Goal: Navigation & Orientation: Find specific page/section

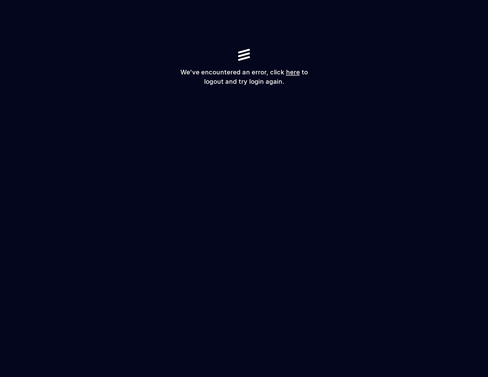
click at [289, 74] on link "here" at bounding box center [293, 71] width 14 height 7
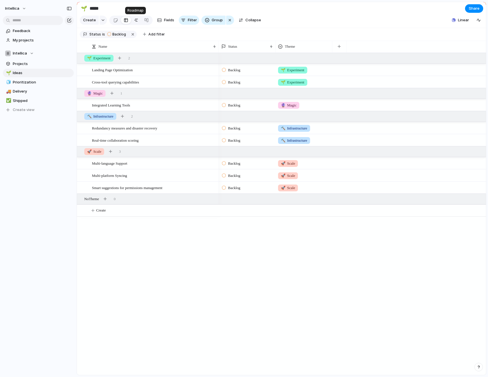
click at [136, 18] on div at bounding box center [136, 20] width 5 height 9
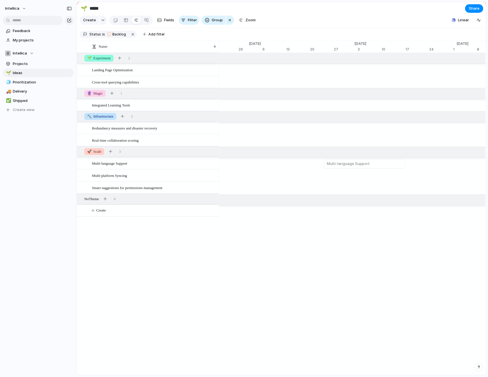
scroll to position [0, 3745]
click at [28, 66] on span "Projects" at bounding box center [42, 64] width 59 height 6
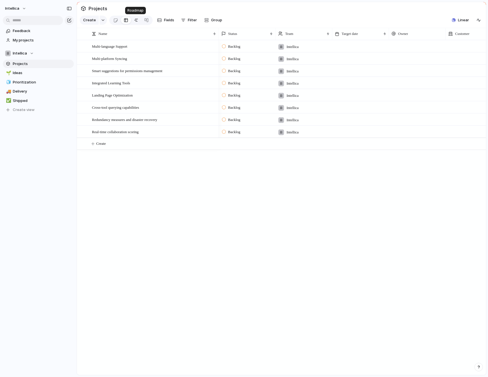
click at [136, 19] on div at bounding box center [136, 20] width 5 height 9
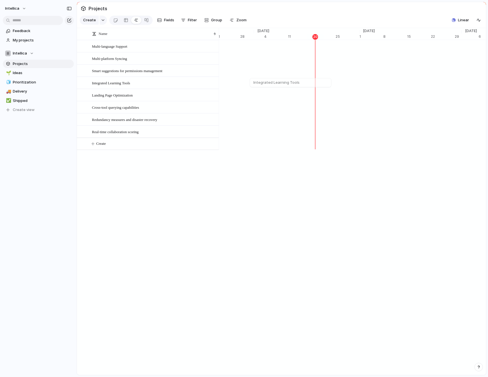
scroll to position [0, 3703]
click at [24, 83] on span "Prioritization" at bounding box center [42, 83] width 59 height 6
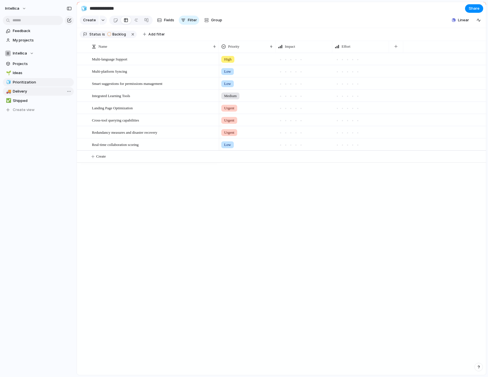
click at [25, 89] on span "Delivery" at bounding box center [42, 92] width 59 height 6
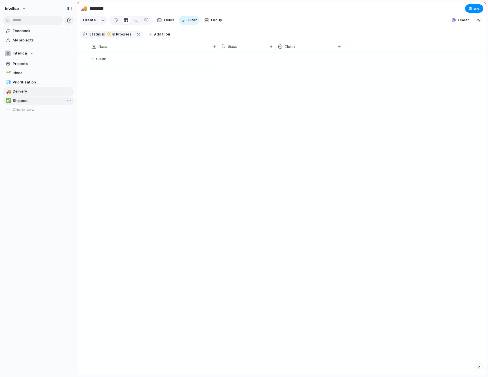
click at [22, 101] on span "Shipped" at bounding box center [42, 101] width 59 height 6
type input "*******"
click at [18, 43] on link "My projects" at bounding box center [38, 40] width 71 height 9
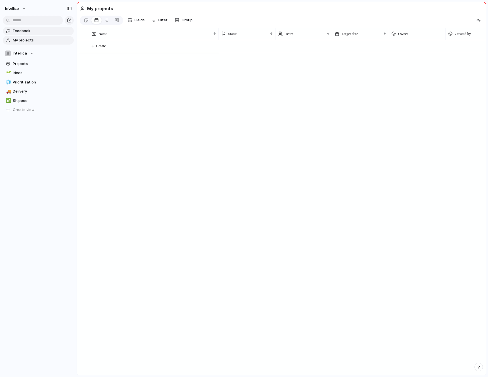
click at [18, 35] on link "Feedback" at bounding box center [38, 31] width 71 height 9
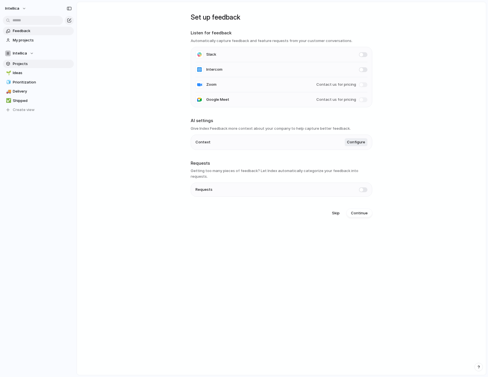
click at [23, 61] on span "Projects" at bounding box center [42, 64] width 59 height 6
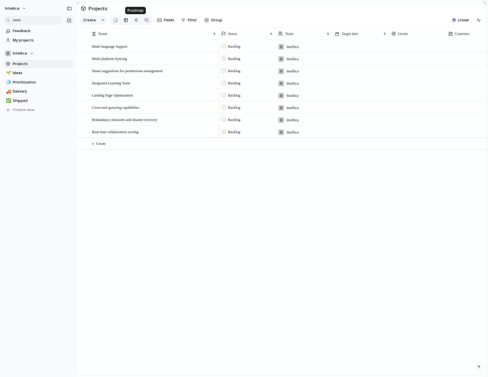
click at [132, 19] on link at bounding box center [136, 20] width 10 height 9
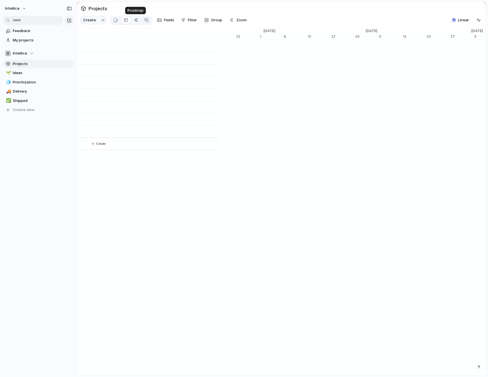
scroll to position [0, 3799]
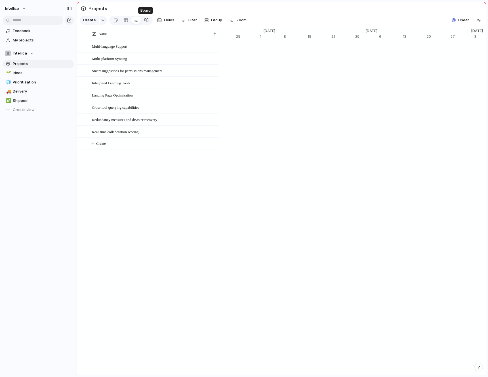
click at [146, 19] on div at bounding box center [146, 20] width 5 height 9
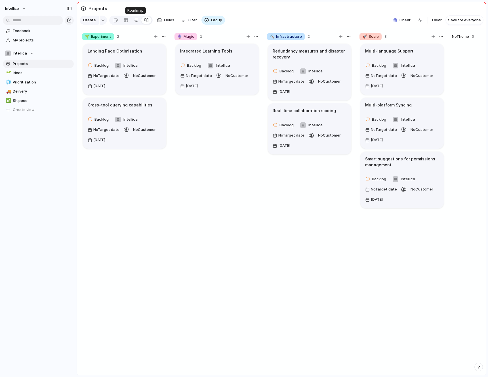
click at [136, 20] on div at bounding box center [136, 20] width 5 height 9
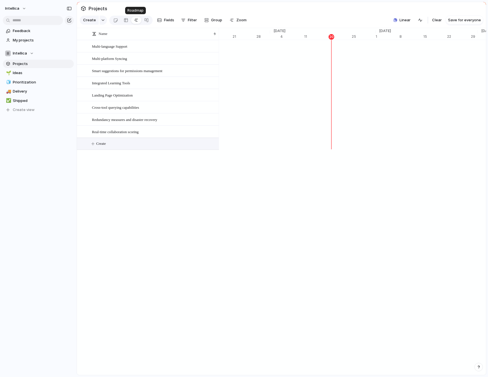
scroll to position [0, 3683]
click at [40, 75] on span "Ideas" at bounding box center [42, 73] width 59 height 6
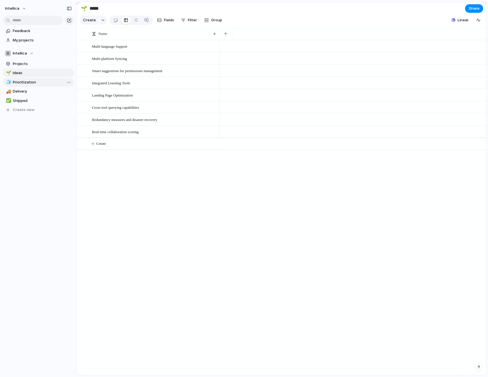
click at [35, 80] on span "Prioritization" at bounding box center [42, 83] width 59 height 6
type input "**********"
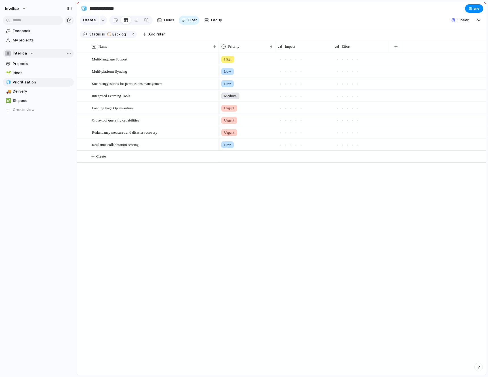
click at [30, 53] on div "Intellica" at bounding box center [19, 54] width 29 height 6
click at [27, 113] on span "Product" at bounding box center [25, 115] width 14 height 6
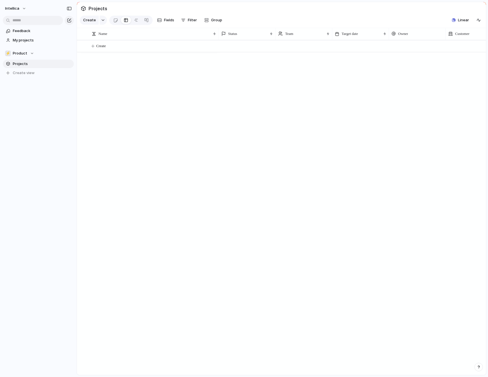
click at [22, 64] on span "Projects" at bounding box center [42, 64] width 59 height 6
click at [29, 51] on div "⚡ Product" at bounding box center [19, 54] width 29 height 6
click at [84, 120] on div "Intellica ⚡ AI Team ⚡ CX ⚡ Engineering ⚡ Product Create new team" at bounding box center [244, 188] width 488 height 377
click at [22, 58] on section "⚡ Product Projects To pick up a draggable item, press the space bar. While drag…" at bounding box center [38, 61] width 77 height 33
click at [22, 56] on span "Product" at bounding box center [20, 54] width 14 height 6
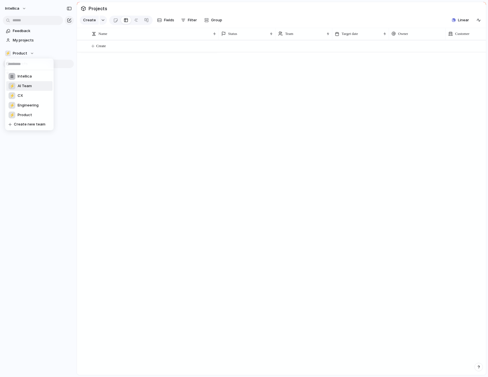
click at [29, 87] on span "AI Team" at bounding box center [25, 86] width 14 height 6
click at [26, 53] on span "AI Team" at bounding box center [20, 54] width 14 height 6
click at [26, 77] on span "Intellica" at bounding box center [25, 76] width 14 height 6
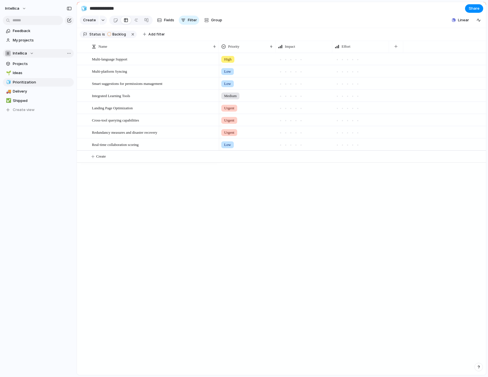
click at [20, 55] on span "Intellica" at bounding box center [20, 54] width 14 height 6
click at [27, 114] on span "Product" at bounding box center [25, 115] width 14 height 6
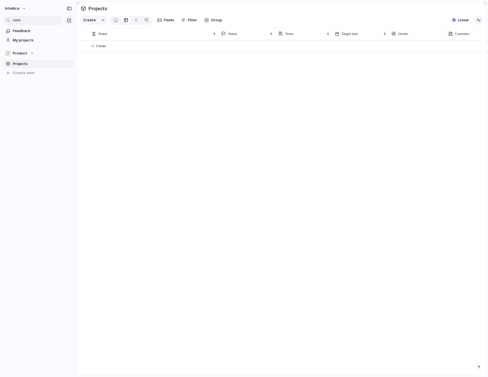
click at [481, 22] on div "button" at bounding box center [479, 20] width 5 height 5
click at [463, 20] on span "Linear" at bounding box center [463, 20] width 11 height 6
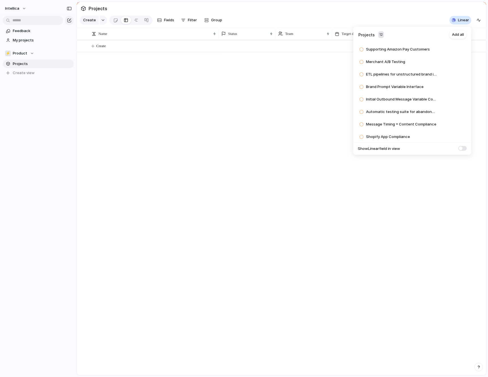
scroll to position [64, 0]
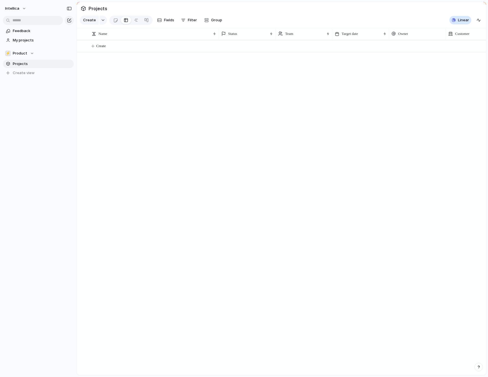
click at [224, 143] on div "Projects 12 Add all FluffCo Landing Page Phone # Collection Add "Click-click-cl…" at bounding box center [244, 188] width 488 height 377
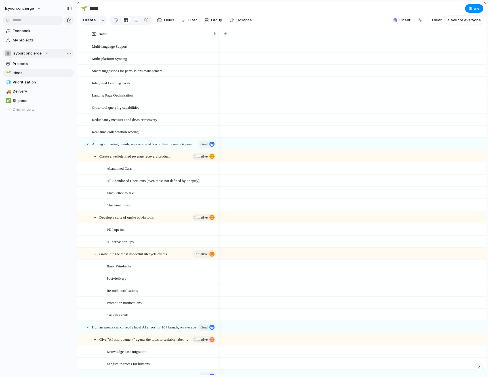
click at [30, 53] on span "Isyourconcierge" at bounding box center [27, 54] width 29 height 6
click at [31, 111] on div "⚡ Product" at bounding box center [21, 114] width 24 height 7
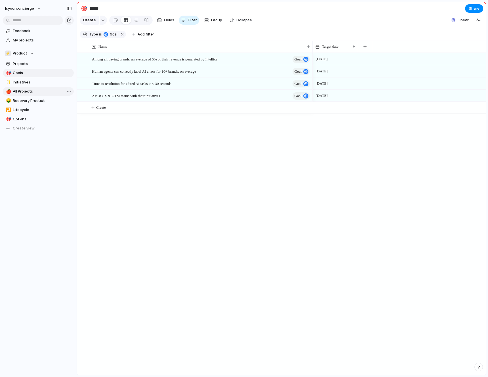
click at [25, 87] on link "🍎 All Projects" at bounding box center [38, 91] width 71 height 9
type input "**********"
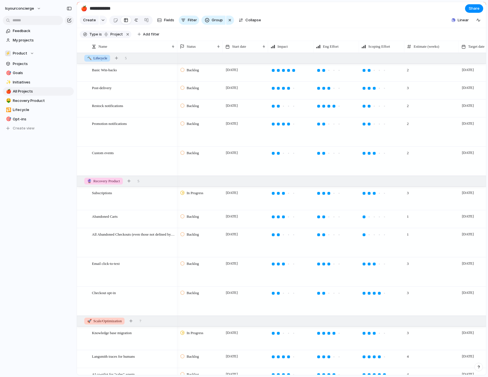
click at [136, 18] on div at bounding box center [136, 20] width 5 height 9
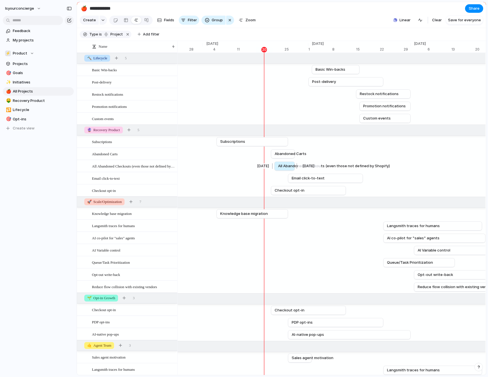
click at [283, 164] on span "All Abandoned Checkouts (even those not defined by Shopify)" at bounding box center [334, 166] width 112 height 6
click at [283, 165] on span "All Abandoned Checkouts (even those not defined by Shopify)" at bounding box center [334, 166] width 112 height 6
click at [290, 168] on span "All Abandoned Checkouts (even those not defined by Shopify)" at bounding box center [334, 166] width 112 height 6
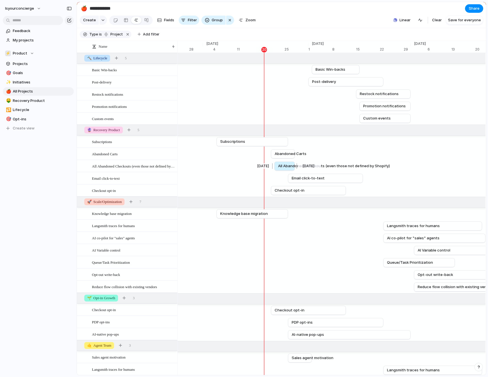
click at [290, 168] on span "All Abandoned Checkouts (even those not defined by Shopify)" at bounding box center [334, 166] width 112 height 6
click at [124, 19] on div at bounding box center [126, 20] width 5 height 9
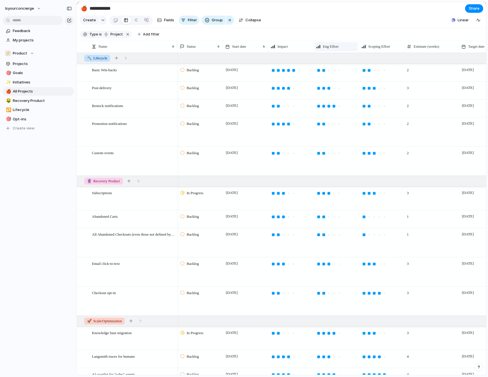
click at [326, 42] on div "Eng Effort" at bounding box center [336, 46] width 43 height 9
click at [337, 77] on span "Sort ascending" at bounding box center [340, 78] width 28 height 6
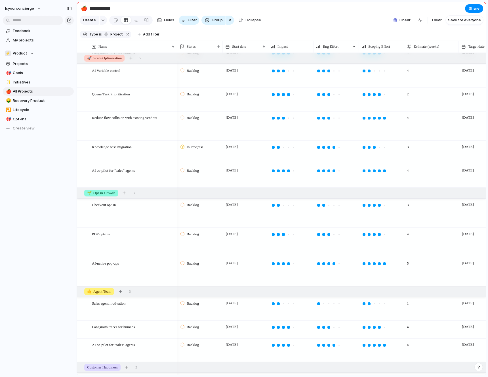
scroll to position [374, 0]
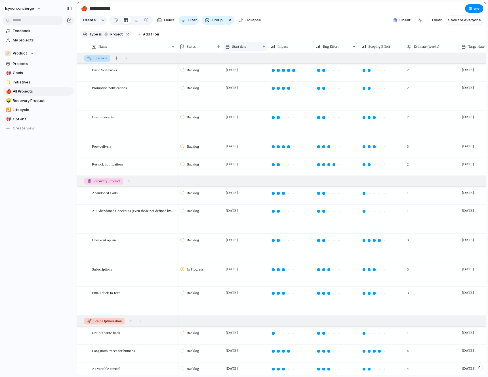
click at [239, 48] on span "Start date" at bounding box center [239, 47] width 14 height 6
click at [244, 73] on li "Sort ascending" at bounding box center [246, 77] width 42 height 9
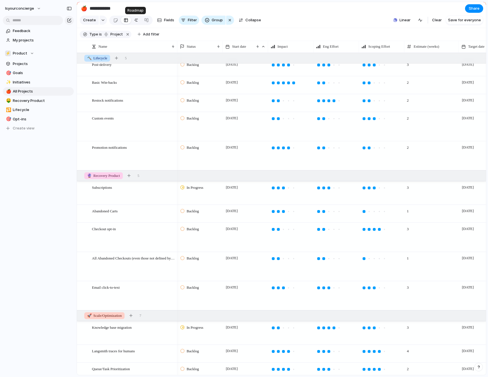
click at [134, 20] on div at bounding box center [136, 20] width 5 height 9
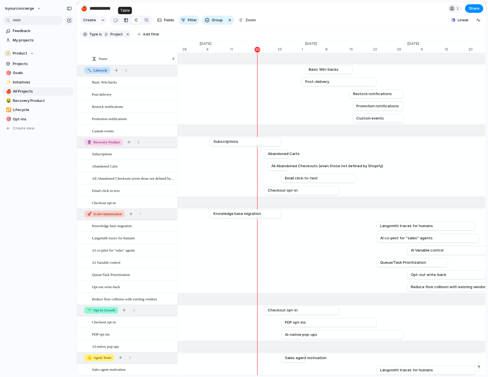
click at [124, 20] on div at bounding box center [126, 20] width 5 height 9
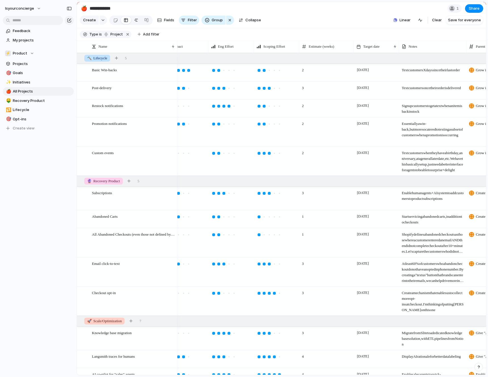
click at [135, 22] on div at bounding box center [136, 20] width 5 height 9
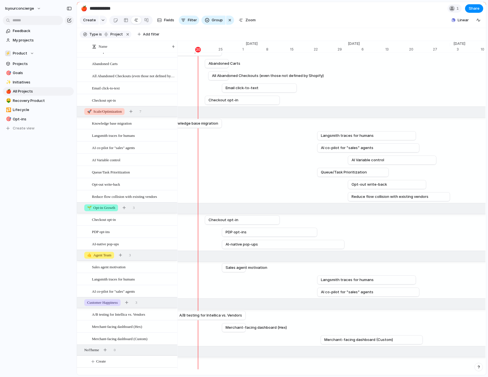
scroll to position [86, 0]
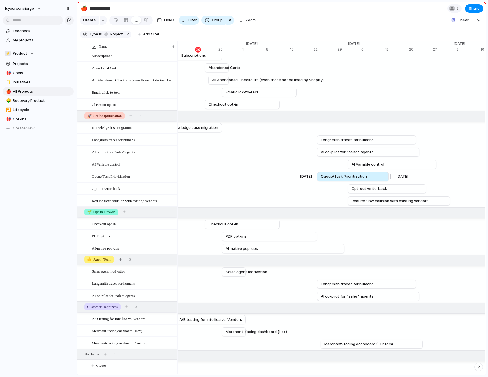
click at [341, 177] on span "Queue/Task Prioritization" at bounding box center [344, 177] width 46 height 6
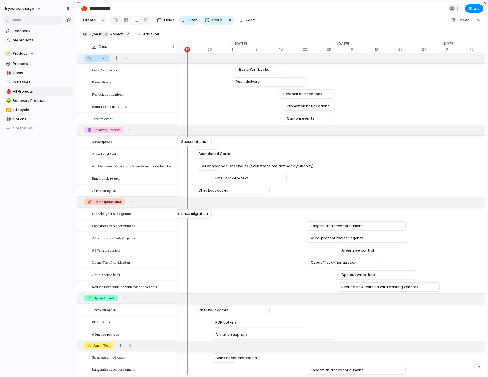
scroll to position [0, 3786]
click at [262, 71] on span "Basic Win-backs" at bounding box center [254, 70] width 30 height 6
click at [256, 70] on div "Remove dates" at bounding box center [244, 188] width 488 height 377
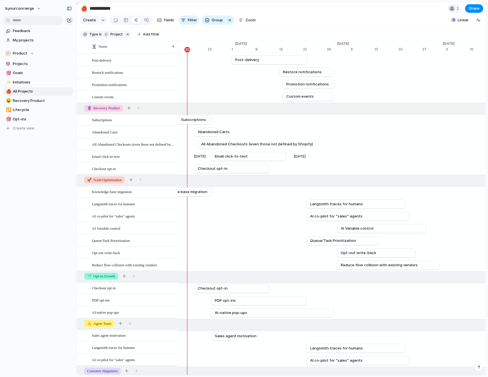
scroll to position [0, 0]
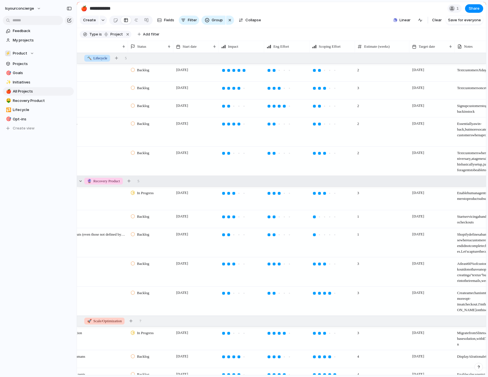
scroll to position [0, 103]
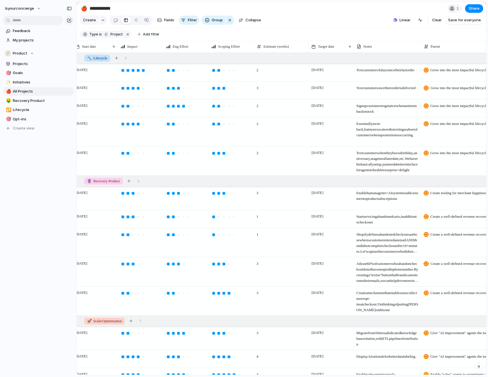
click at [391, 244] on span "Shopify defines abandoned checkouts as those where a customer entered an email …" at bounding box center [387, 242] width 67 height 26
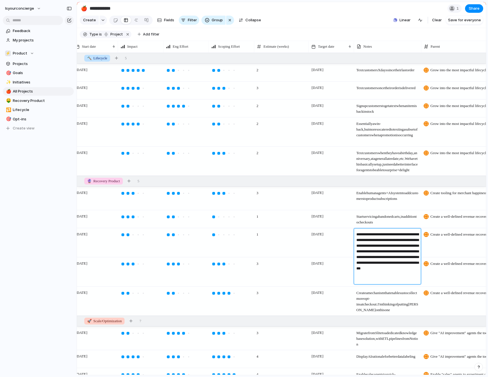
click at [391, 244] on textarea "**********" at bounding box center [388, 257] width 63 height 51
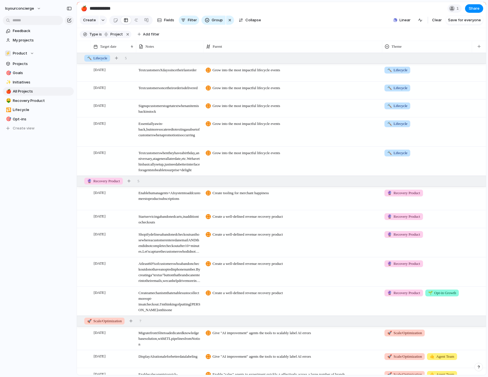
click at [176, 300] on span "Create a mechanism that enables us to collect more opt-ins at checkout. I'm thi…" at bounding box center [169, 300] width 67 height 26
click at [182, 274] on span "At least 60% of customers who abandon checkout do not have an opted in phone nu…" at bounding box center [169, 271] width 67 height 26
click at [282, 269] on div "Create a well-defined revenue recovery product" at bounding box center [292, 272] width 179 height 29
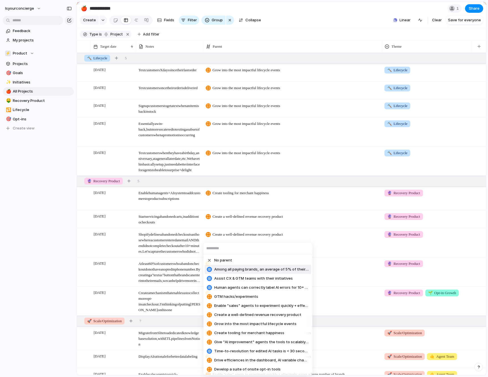
click at [361, 270] on div "No parent Among all paying brands, an average of 5% of their revenue is generat…" at bounding box center [244, 188] width 488 height 377
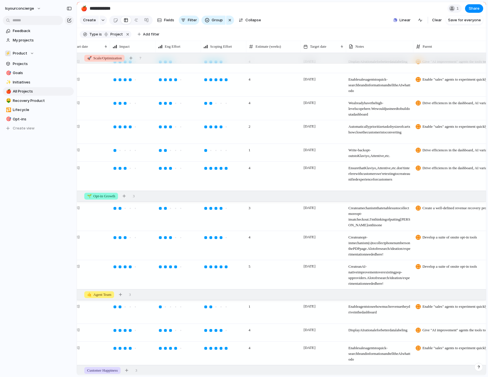
click at [369, 253] on span "Create an opt-in mechanism(s) to collect phone numbers on the PDP page. A lot o…" at bounding box center [379, 244] width 67 height 26
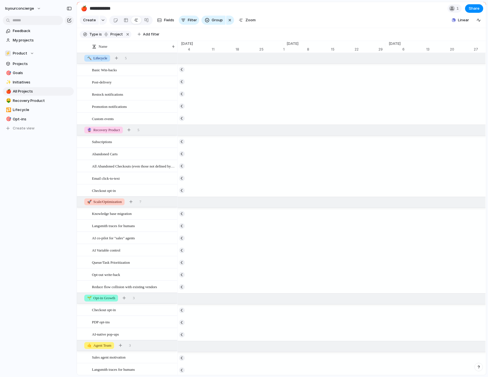
scroll to position [0, 4848]
click at [124, 21] on div at bounding box center [126, 20] width 5 height 9
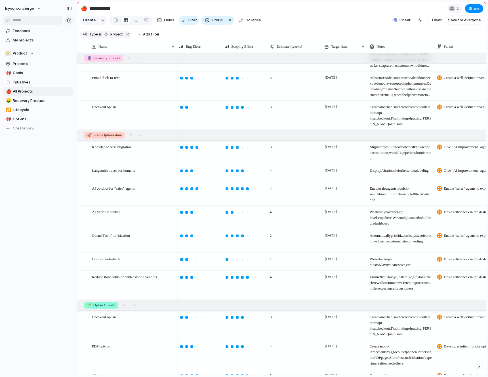
click at [394, 196] on span "Enable sales agents to quick-search brand information and tell the AI what to do" at bounding box center [401, 193] width 67 height 20
click at [393, 160] on span "Migrate from Slite to a dedicated knowledge base solution, with ETL pipelines f…" at bounding box center [401, 151] width 67 height 20
click at [390, 169] on span "Display AI rationale for better data labeling" at bounding box center [401, 169] width 67 height 9
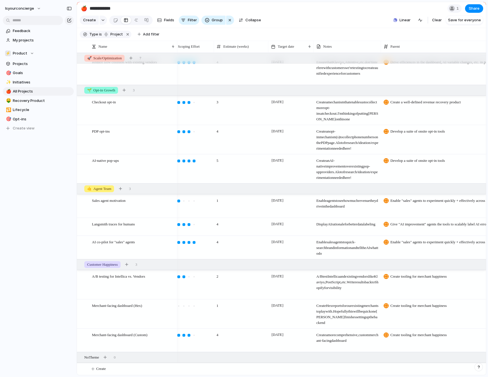
scroll to position [362, 0]
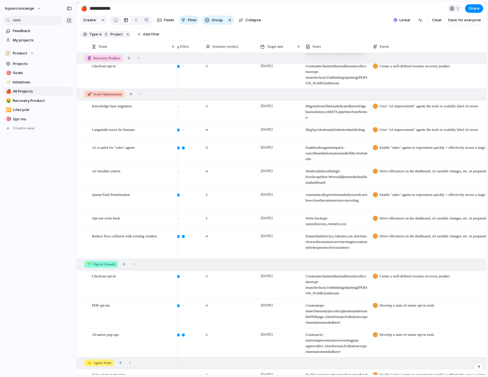
click at [345, 182] on span "We already have the high-level scope here. We would just need to build out a da…" at bounding box center [337, 175] width 67 height 20
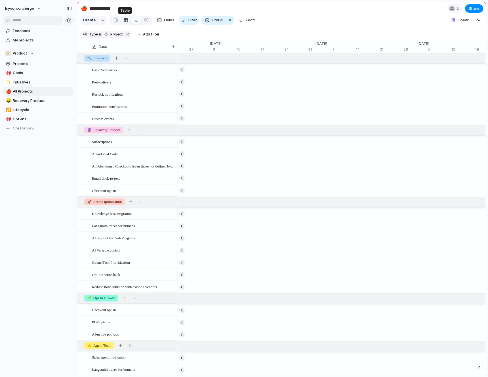
click at [124, 19] on div at bounding box center [126, 20] width 5 height 9
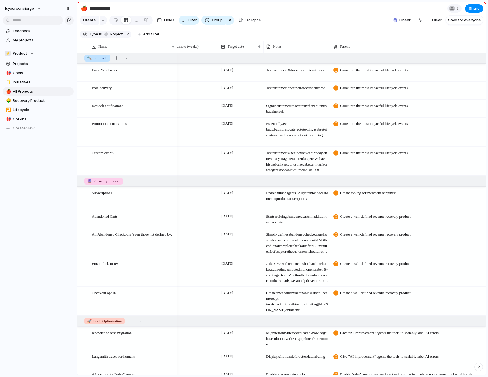
scroll to position [0, 241]
